Goal: Task Accomplishment & Management: Use online tool/utility

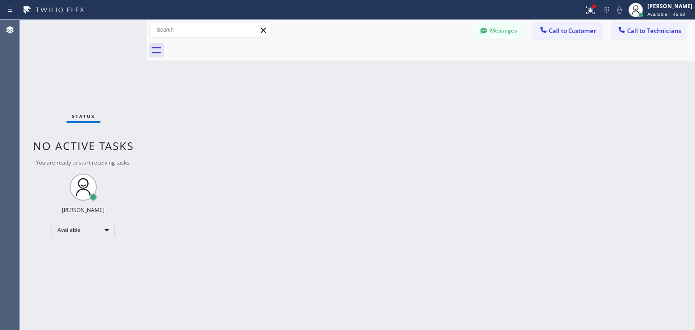
click at [567, 29] on span "Call to Customer" at bounding box center [573, 31] width 48 height 8
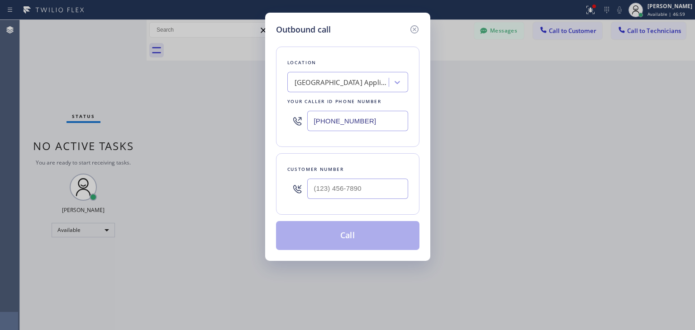
drag, startPoint x: 355, startPoint y: 177, endPoint x: 356, endPoint y: 185, distance: 7.8
click at [356, 185] on div at bounding box center [357, 188] width 101 height 29
paste input "949) 933-8389"
click at [356, 185] on input "(___) ___-____" at bounding box center [357, 189] width 101 height 20
type input "[PHONE_NUMBER]"
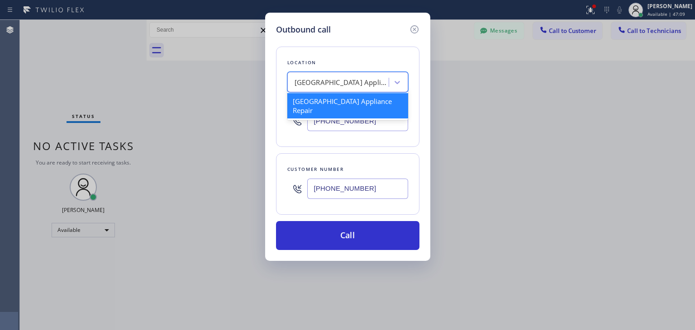
paste input "Orange Appliance Repair [GEOGRAPHIC_DATA]"
click at [338, 90] on div "[GEOGRAPHIC_DATA] Appliance Repair" at bounding box center [339, 83] width 99 height 16
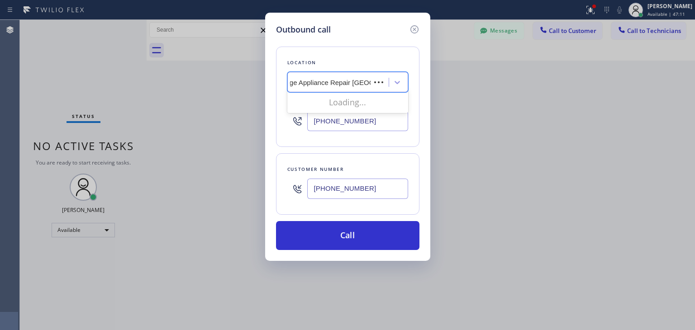
scroll to position [0, 7]
click at [384, 102] on div "No options" at bounding box center [347, 102] width 121 height 18
type input "Orange Appliance Repair"
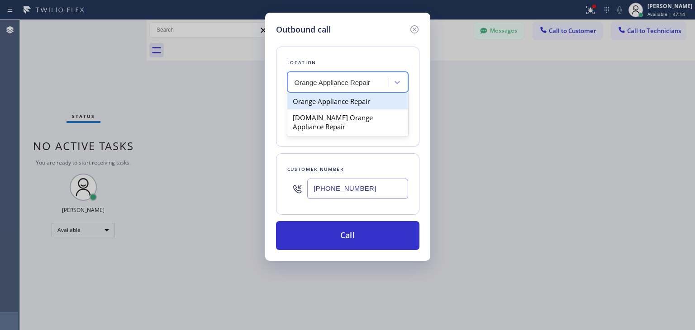
scroll to position [0, 0]
click at [367, 101] on div "Orange Appliance Repair" at bounding box center [347, 101] width 121 height 16
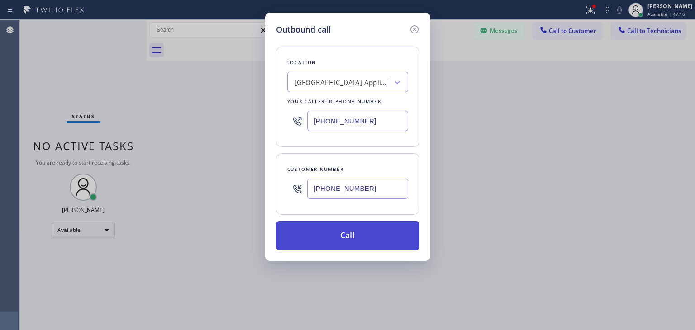
click at [365, 234] on button "Call" at bounding box center [347, 235] width 143 height 29
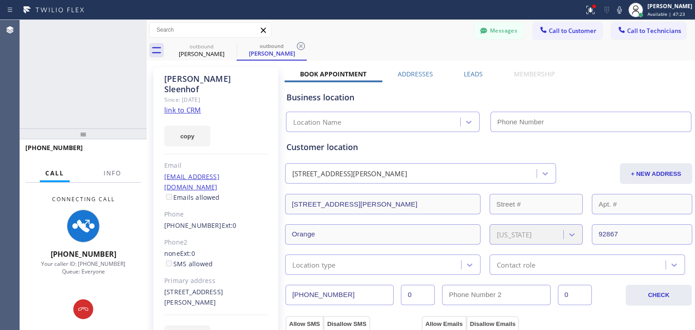
type input "[PHONE_NUMBER]"
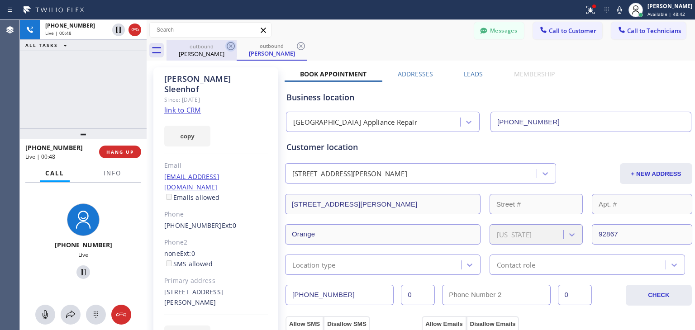
click at [227, 49] on icon at bounding box center [230, 46] width 11 height 11
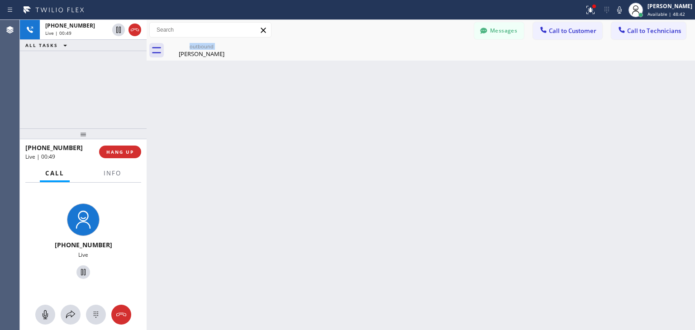
click at [227, 49] on div "outbound [PERSON_NAME]" at bounding box center [202, 50] width 70 height 20
click at [0, 0] on icon at bounding box center [0, 0] width 0 height 0
click at [227, 49] on div at bounding box center [431, 50] width 529 height 20
click at [121, 154] on span "HANG UP" at bounding box center [120, 152] width 28 height 6
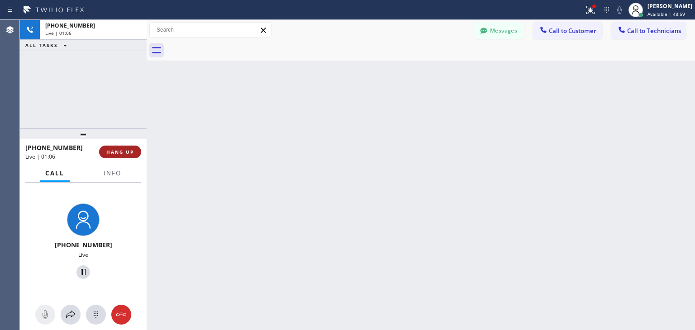
click at [121, 154] on span "HANG UP" at bounding box center [120, 152] width 28 height 6
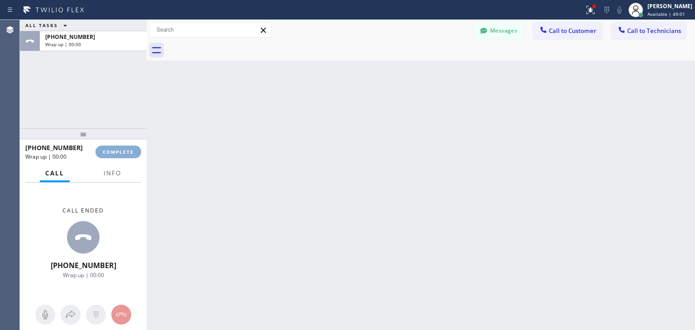
click at [121, 154] on span "COMPLETE" at bounding box center [118, 152] width 31 height 6
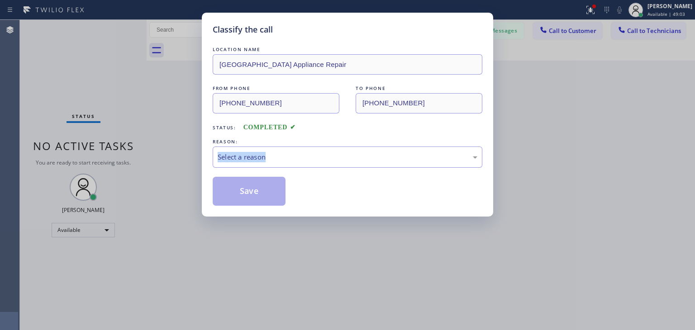
click at [121, 154] on div "Classify the call LOCATION NAME [GEOGRAPHIC_DATA] Appliance Repair FROM PHONE […" at bounding box center [347, 165] width 695 height 330
drag, startPoint x: 255, startPoint y: 145, endPoint x: 259, endPoint y: 152, distance: 8.3
click at [259, 152] on div "REASON: Select a reason" at bounding box center [348, 152] width 270 height 31
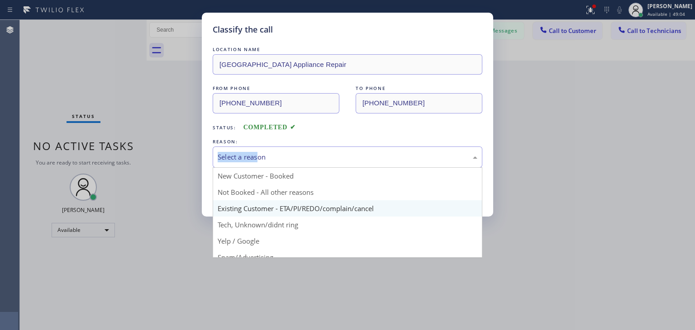
drag, startPoint x: 259, startPoint y: 152, endPoint x: 280, endPoint y: 208, distance: 59.4
click at [280, 168] on div "Select a reason New Customer - Booked Not Booked - All other reasons Existing C…" at bounding box center [348, 157] width 270 height 21
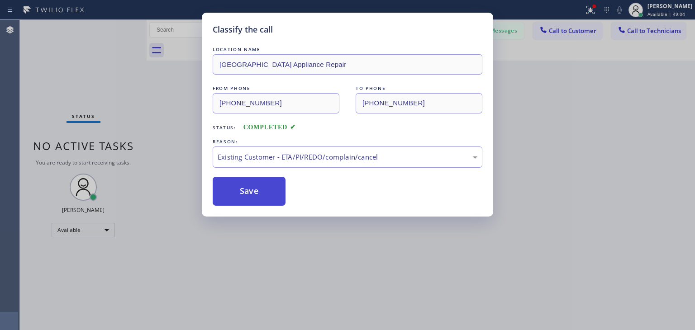
drag, startPoint x: 280, startPoint y: 208, endPoint x: 262, endPoint y: 200, distance: 20.0
click at [262, 200] on button "Save" at bounding box center [249, 191] width 73 height 29
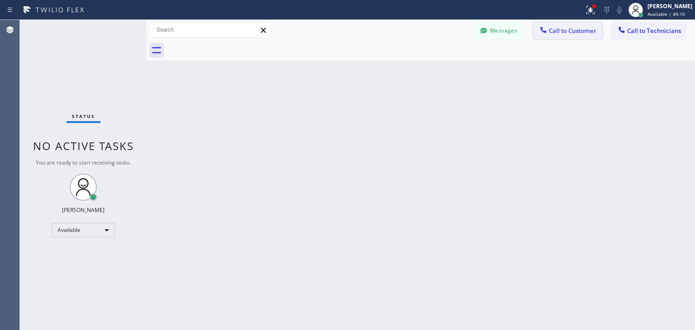
click at [567, 29] on span "Call to Customer" at bounding box center [573, 31] width 48 height 8
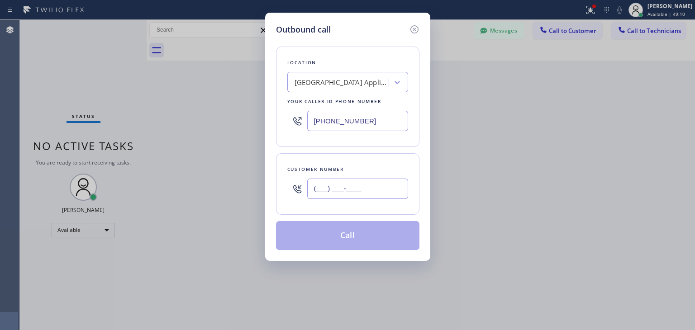
paste input "858) 354-9973"
click at [376, 188] on input "[PHONE_NUMBER]" at bounding box center [357, 189] width 101 height 20
type input "[PHONE_NUMBER]"
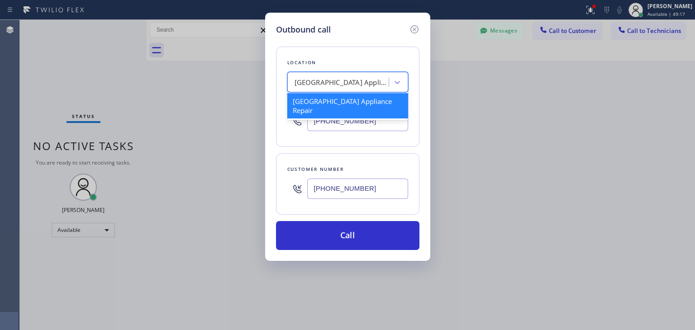
paste input "5 Star Appliance"
type input "5 Star Appliance"
click at [361, 91] on div "Calumet Heights Appliance Repair 5 Star Appliance" at bounding box center [347, 82] width 121 height 20
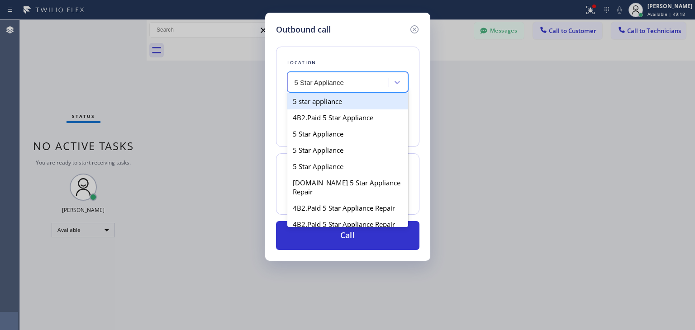
click at [340, 97] on div "5 star appliance" at bounding box center [347, 101] width 121 height 16
type input "[PHONE_NUMBER]"
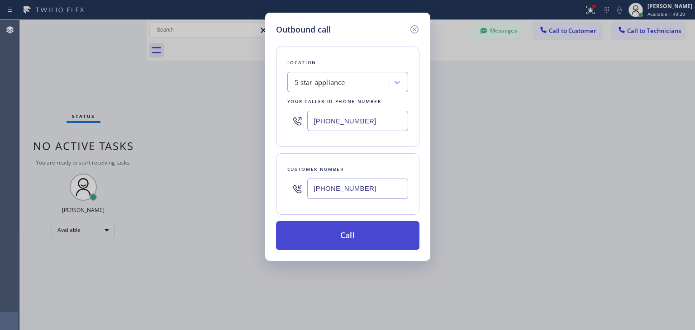
click at [351, 225] on button "Call" at bounding box center [347, 235] width 143 height 29
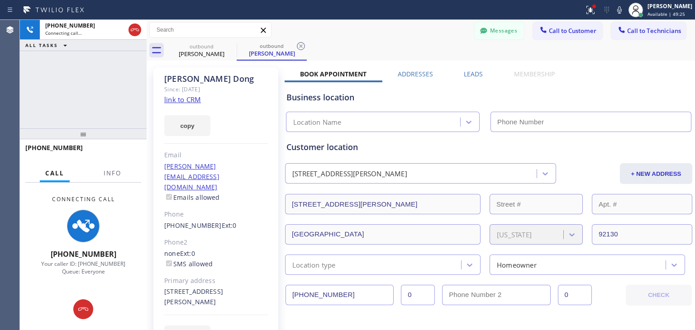
type input "[PHONE_NUMBER]"
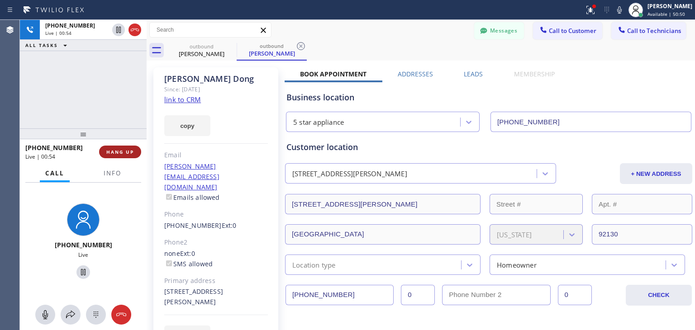
click at [109, 147] on button "HANG UP" at bounding box center [120, 152] width 42 height 13
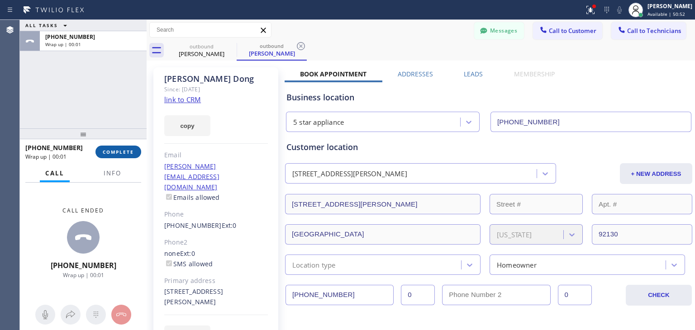
click at [109, 147] on button "COMPLETE" at bounding box center [118, 152] width 46 height 13
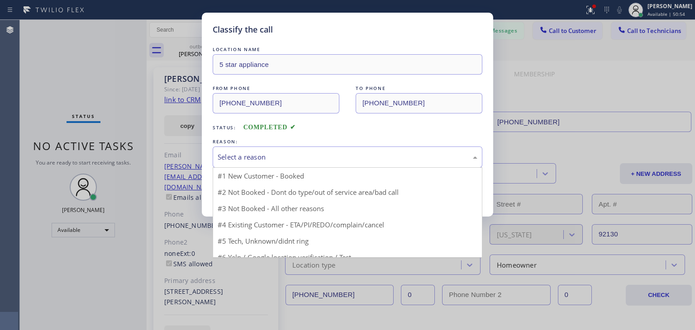
click at [303, 162] on div "Select a reason" at bounding box center [348, 157] width 260 height 10
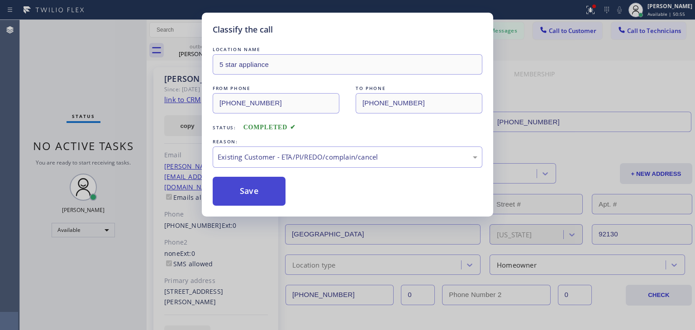
click at [265, 199] on button "Save" at bounding box center [249, 191] width 73 height 29
